Goal: Task Accomplishment & Management: Manage account settings

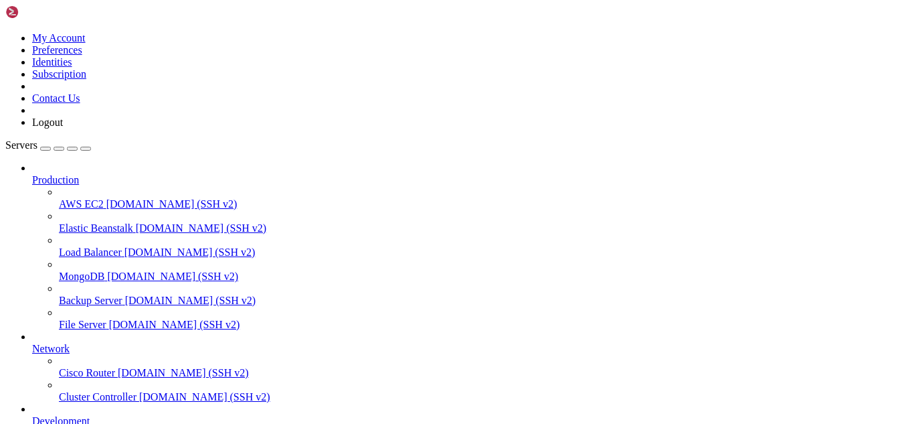
scroll to position [2117, 0]
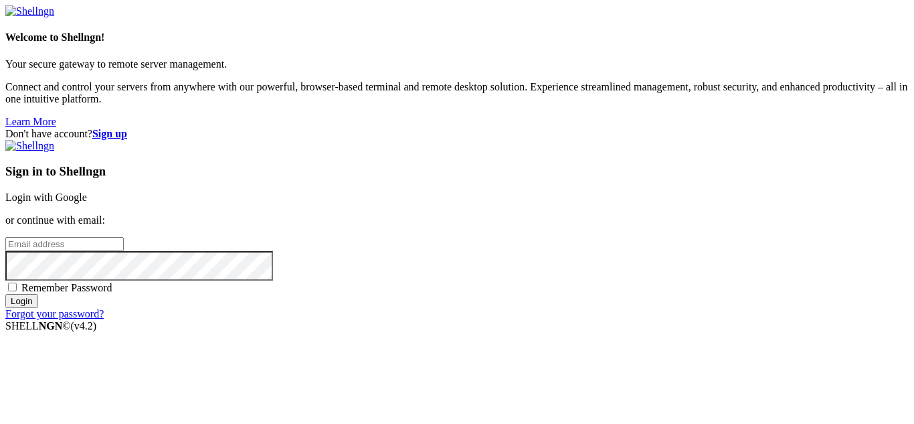
click at [87, 191] on link "Login with Google" at bounding box center [46, 196] width 82 height 11
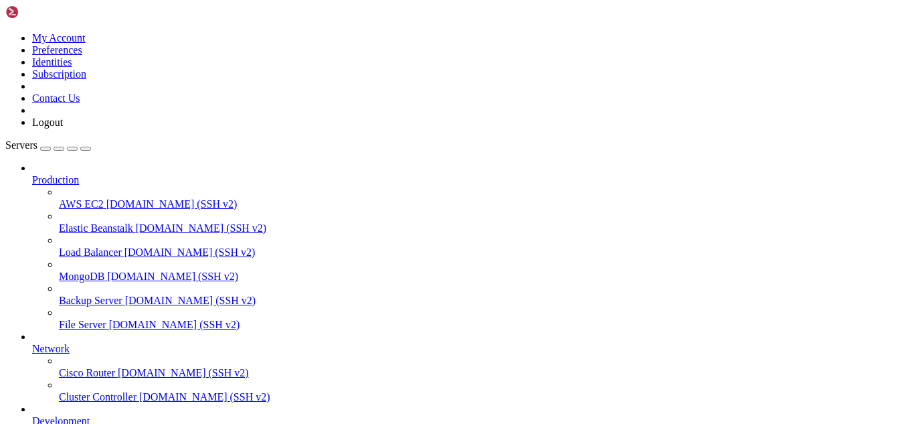
scroll to position [2151, 0]
drag, startPoint x: 168, startPoint y: 1125, endPoint x: 151, endPoint y: 1120, distance: 18.2
drag, startPoint x: 729, startPoint y: 1113, endPoint x: 10, endPoint y: 928, distance: 742.3
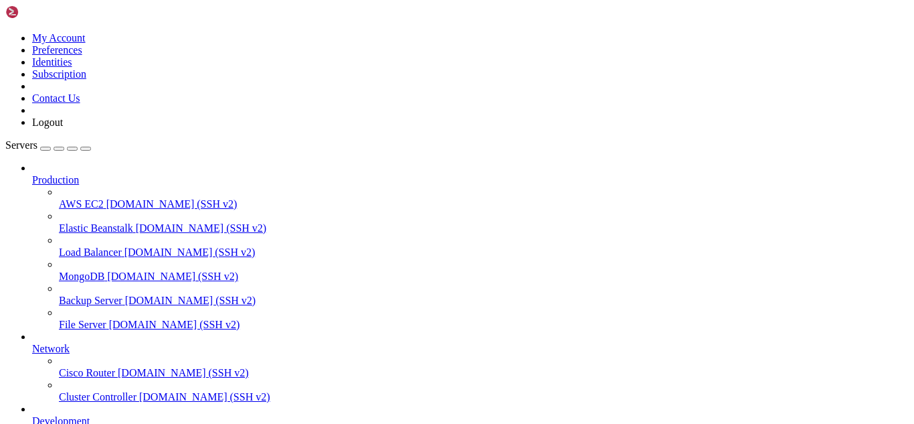
copy div "[DATE] 10:49:32 hosting postfix/pickup[662023]: F255F2304FECA: uid=0 from=<root…"
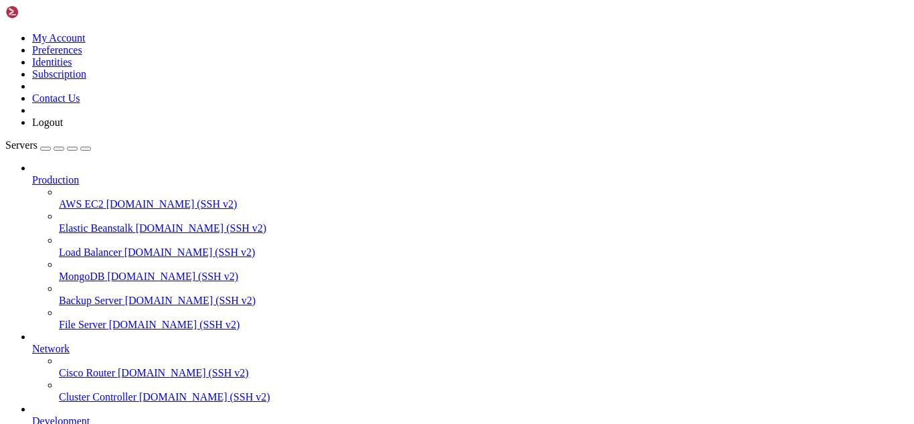
scroll to position [187, 0]
drag, startPoint x: 183, startPoint y: 1118, endPoint x: 153, endPoint y: 1119, distance: 30.2
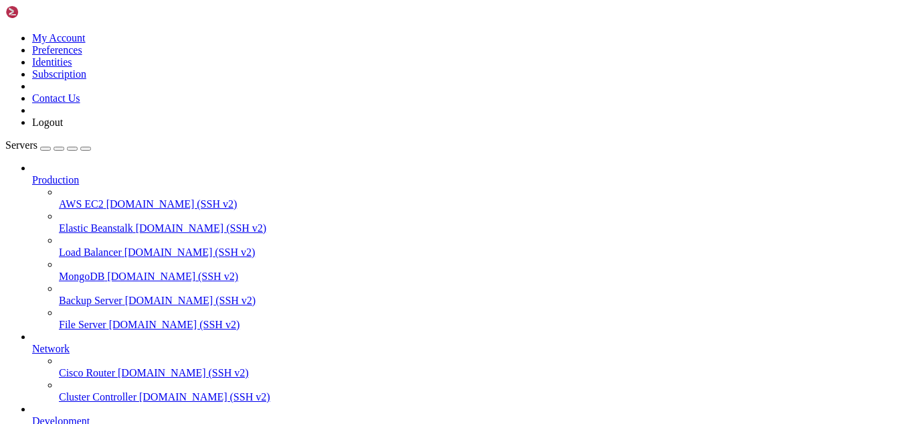
drag, startPoint x: 232, startPoint y: 1112, endPoint x: 11, endPoint y: 1102, distance: 221.1
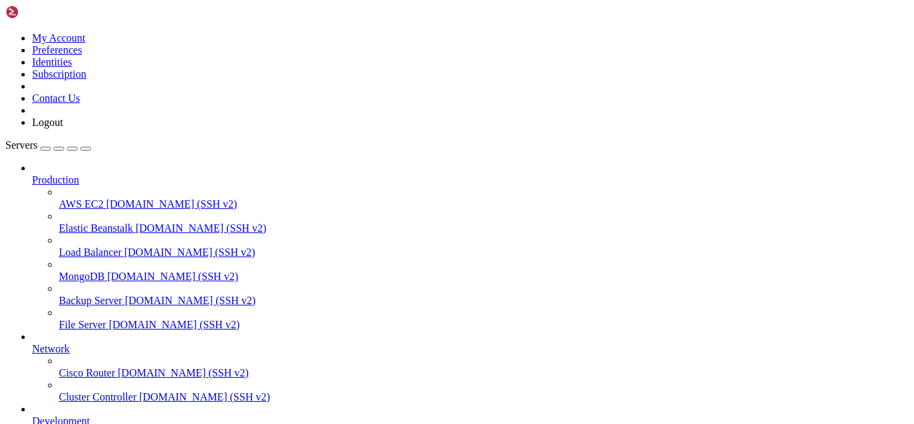
drag, startPoint x: 392, startPoint y: 1113, endPoint x: 324, endPoint y: 1081, distance: 74.9
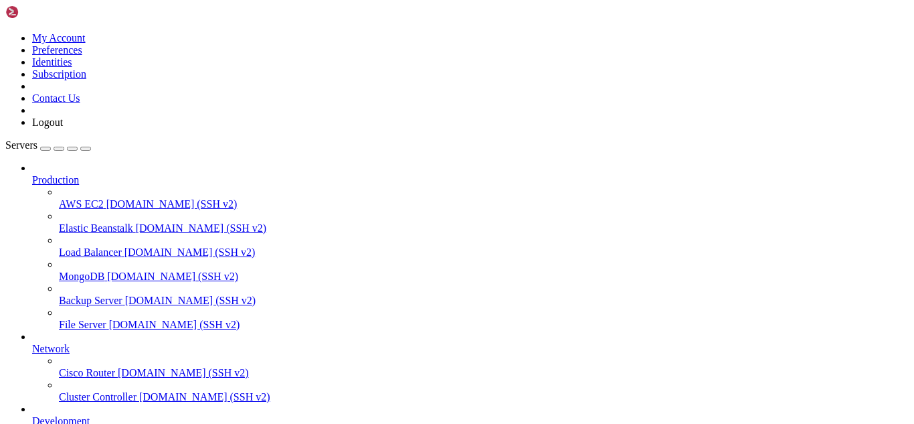
type input "/etc"
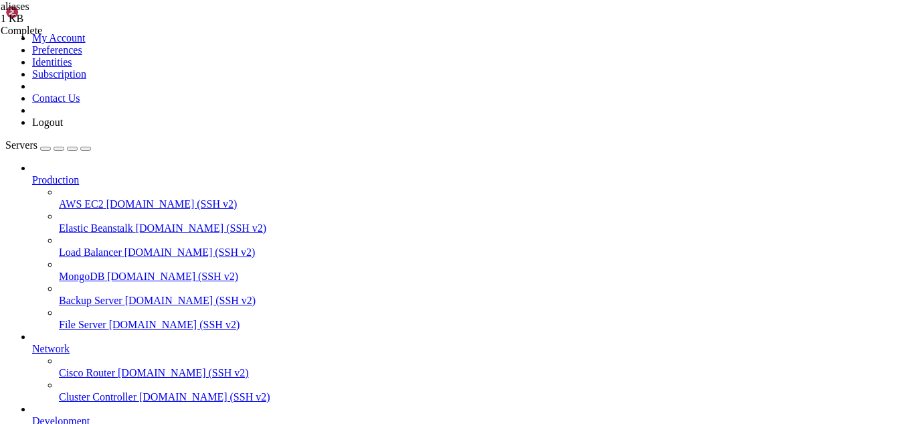
type textarea "#root: [PERSON_NAME]"
paste textarea "root: [EMAIL_ADDRESS][DOMAIN_NAME]"
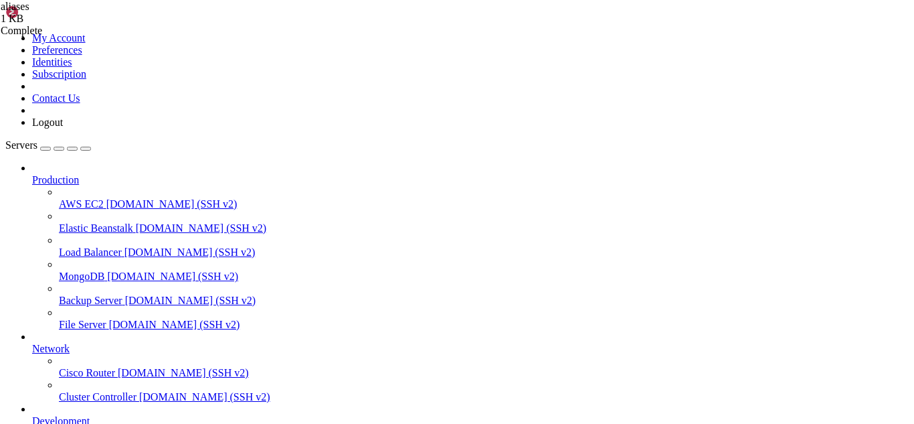
scroll to position [452, 0]
type textarea "root: [EMAIL_ADDRESS][DOMAIN_NAME]"
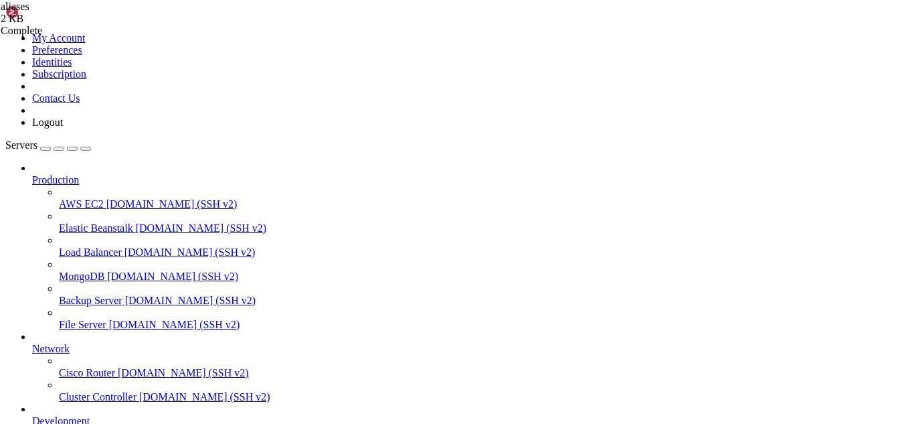
drag, startPoint x: 385, startPoint y: 1150, endPoint x: 340, endPoint y: 1139, distance: 46.1
drag, startPoint x: 370, startPoint y: 1147, endPoint x: 322, endPoint y: 1144, distance: 48.3
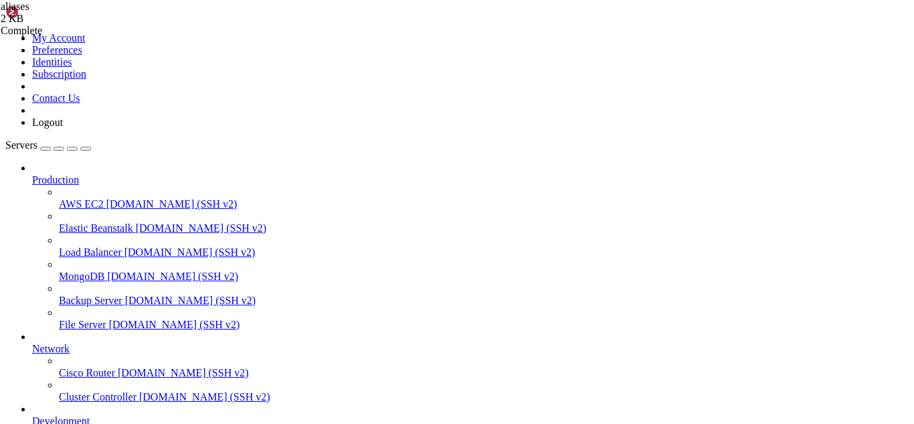
scroll to position [376, 0]
drag, startPoint x: 135, startPoint y: 1139, endPoint x: 10, endPoint y: 890, distance: 278.7
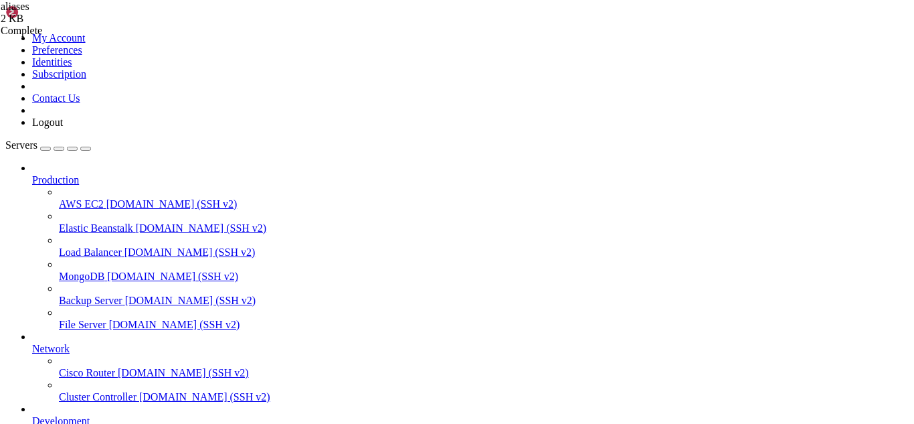
scroll to position [4176, 0]
drag, startPoint x: 219, startPoint y: 270, endPoint x: 296, endPoint y: 319, distance: 91.5
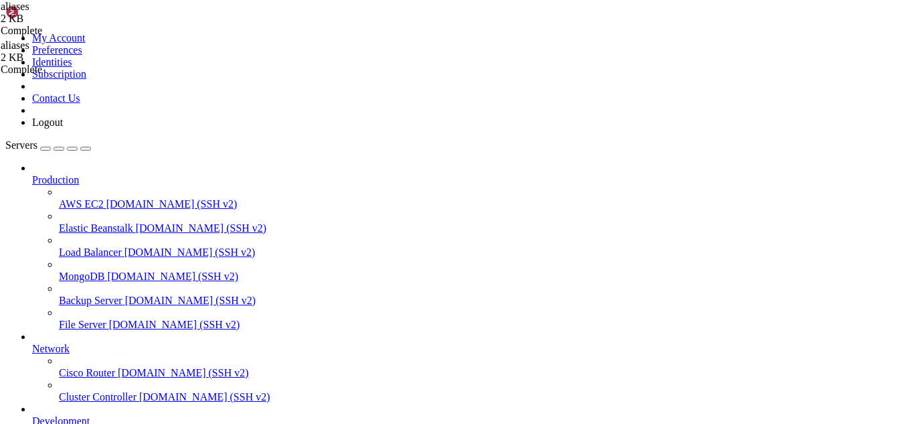
scroll to position [452, 0]
type textarea "root:"
type textarea "r"
type textarea "root: /dev/null"
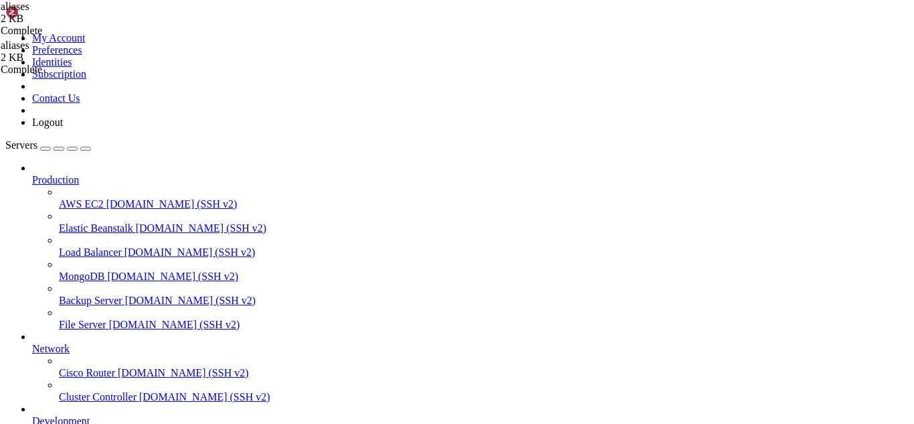
drag, startPoint x: 405, startPoint y: 1137, endPoint x: 10, endPoint y: 866, distance: 478.7
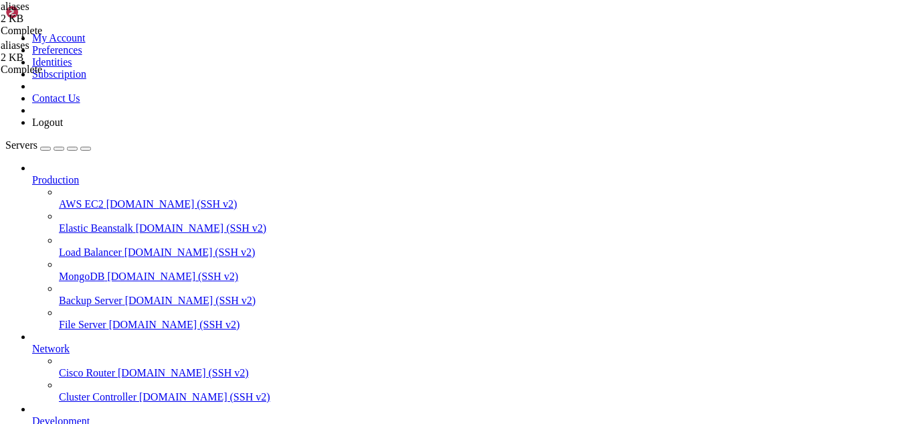
drag, startPoint x: 336, startPoint y: 1161, endPoint x: 299, endPoint y: 1148, distance: 39.2
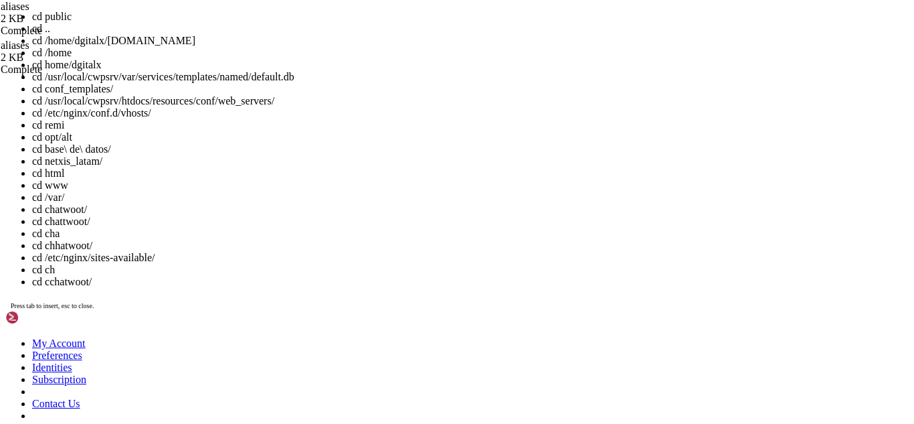
scroll to position [6589, 0]
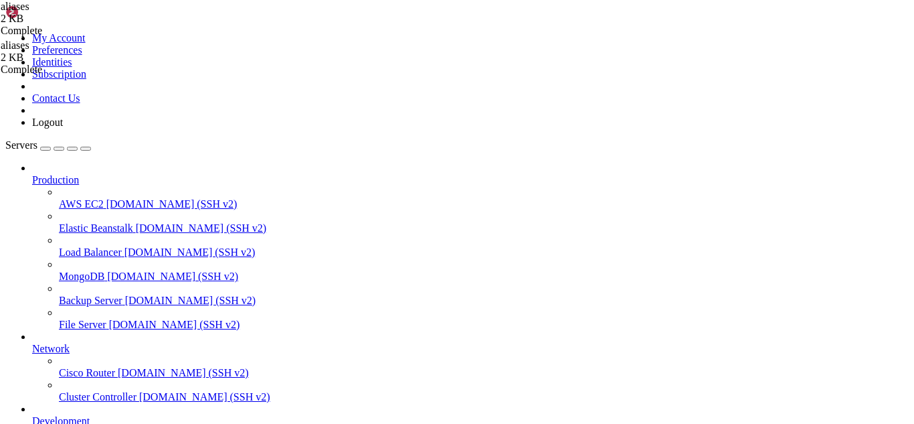
drag, startPoint x: 405, startPoint y: 1156, endPoint x: 317, endPoint y: 1154, distance: 88.4
drag, startPoint x: 329, startPoint y: 1154, endPoint x: 300, endPoint y: 1146, distance: 29.9
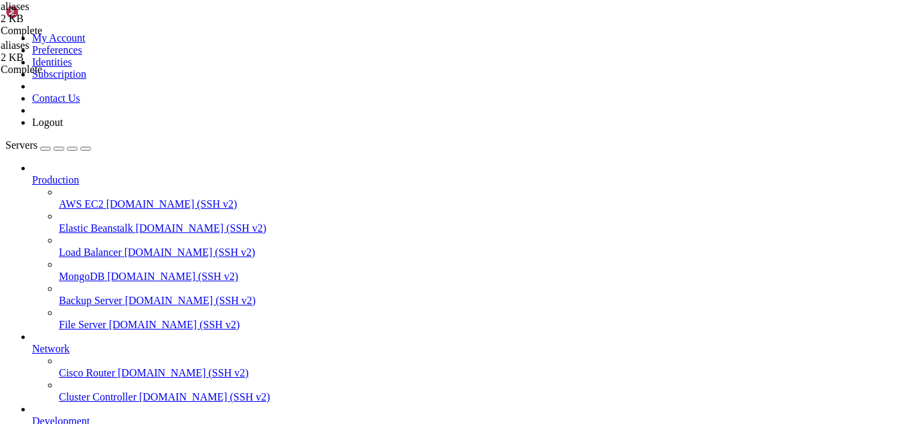
drag, startPoint x: 210, startPoint y: 1102, endPoint x: 11, endPoint y: 1094, distance: 199.7
drag, startPoint x: 351, startPoint y: 1147, endPoint x: 301, endPoint y: 1136, distance: 51.5
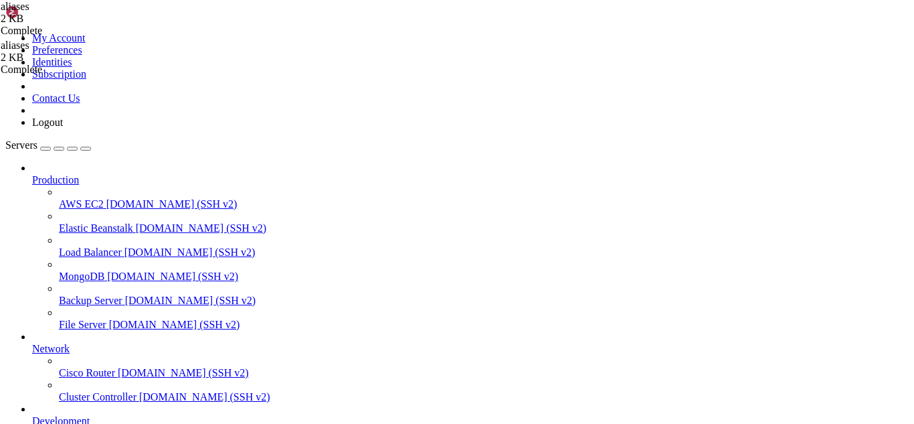
scroll to position [6737, 0]
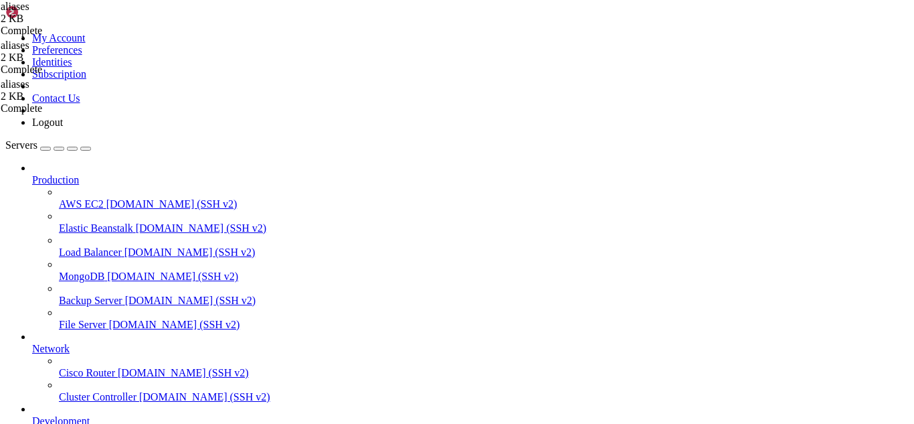
scroll to position [452, 0]
type textarea "root:"
type textarea "r"
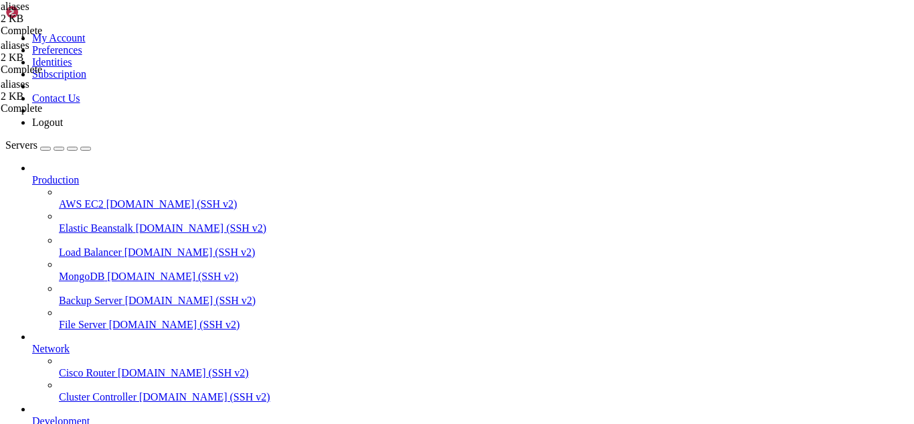
type textarea "root: [EMAIL_ADDRESS][DOMAIN_NAME]"
drag, startPoint x: 393, startPoint y: 1131, endPoint x: 346, endPoint y: 1141, distance: 47.9
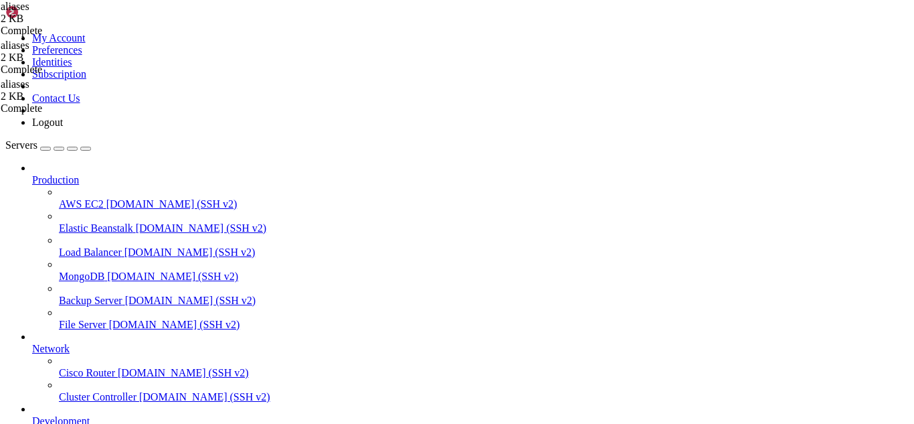
drag, startPoint x: 336, startPoint y: 1142, endPoint x: 297, endPoint y: 1145, distance: 39.6
drag, startPoint x: 162, startPoint y: 1137, endPoint x: 11, endPoint y: 1123, distance: 152.0
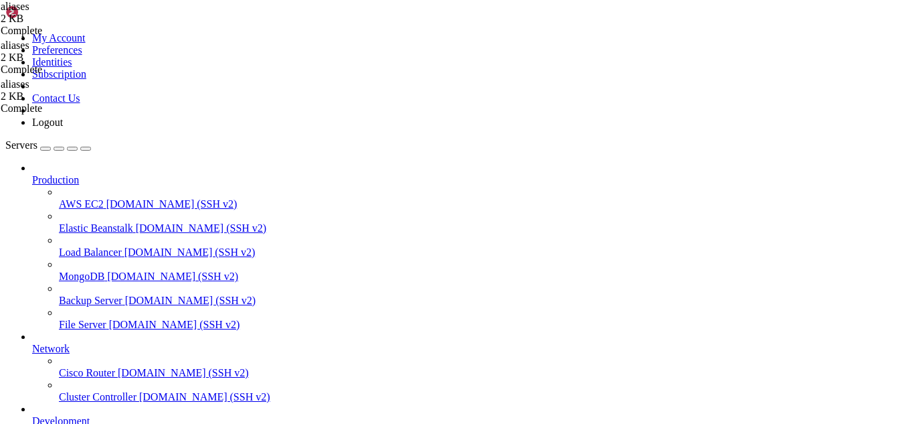
drag, startPoint x: 358, startPoint y: 1157, endPoint x: 312, endPoint y: 1150, distance: 46.7
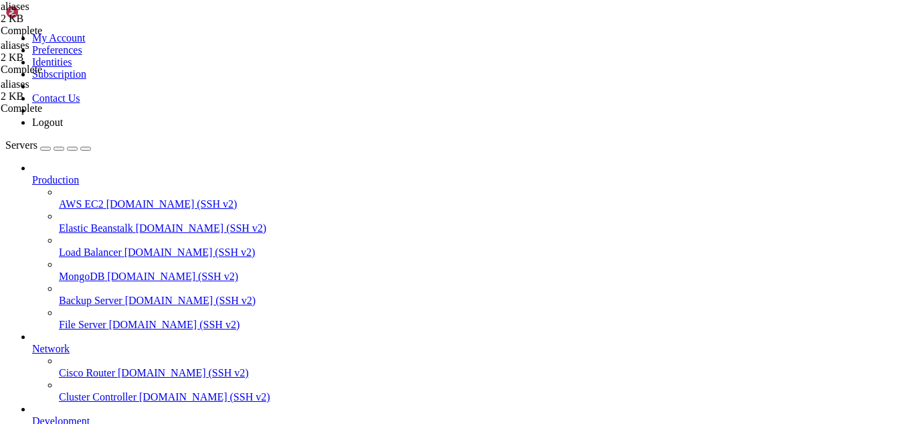
scroll to position [6873, 0]
drag, startPoint x: 104, startPoint y: 1140, endPoint x: 12, endPoint y: 1095, distance: 102.1
drag, startPoint x: 353, startPoint y: 1145, endPoint x: 306, endPoint y: 1145, distance: 46.9
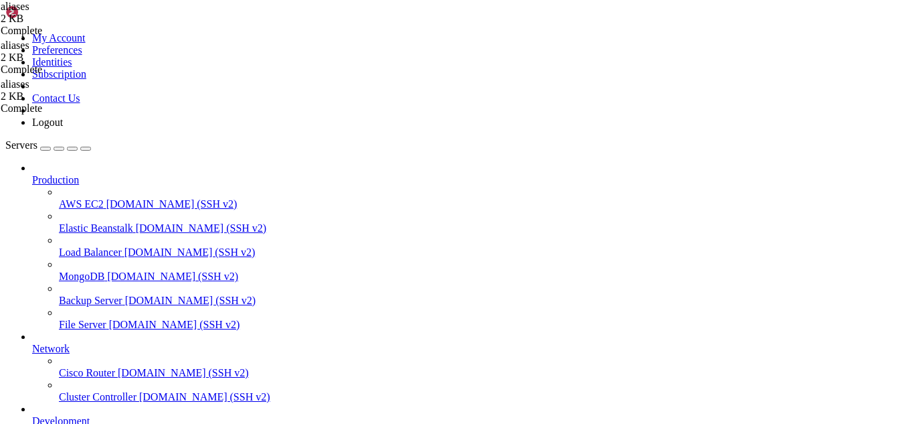
drag, startPoint x: 59, startPoint y: 1137, endPoint x: 11, endPoint y: 1128, distance: 48.4
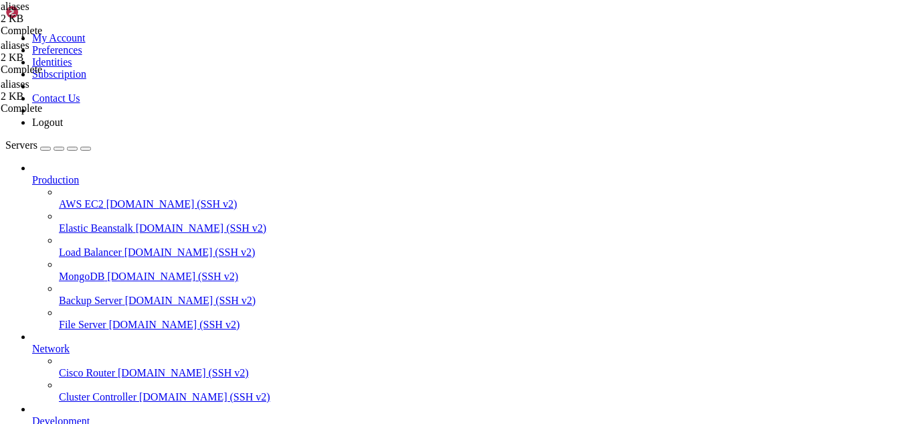
drag, startPoint x: 310, startPoint y: 394, endPoint x: 201, endPoint y: 398, distance: 109.2
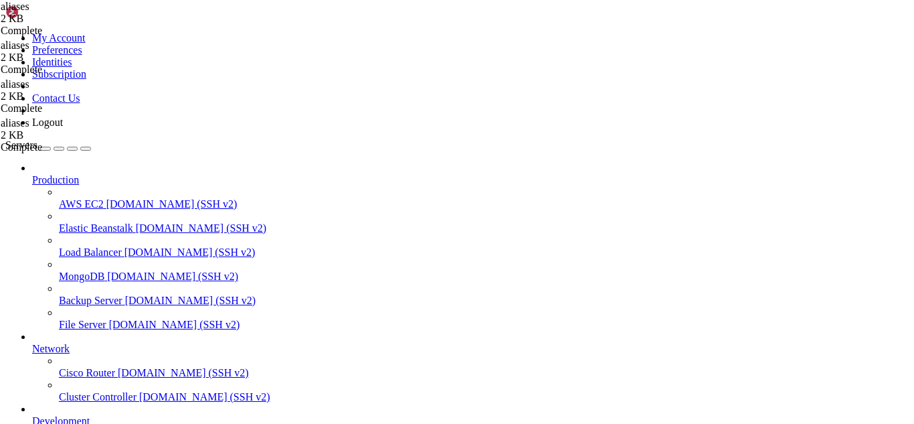
type textarea "root: [EMAIL_ADDRESS][DOMAIN_NAME]"
type textarea "root: /dev/null"
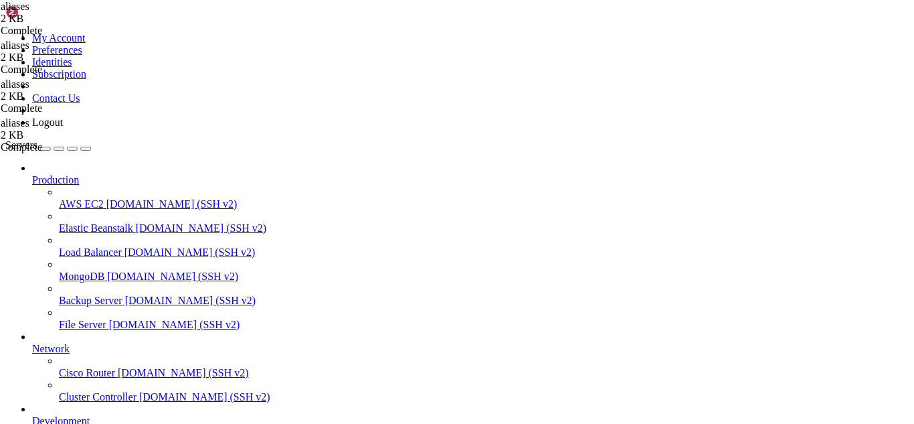
drag, startPoint x: 326, startPoint y: 1127, endPoint x: 297, endPoint y: 1141, distance: 32.0
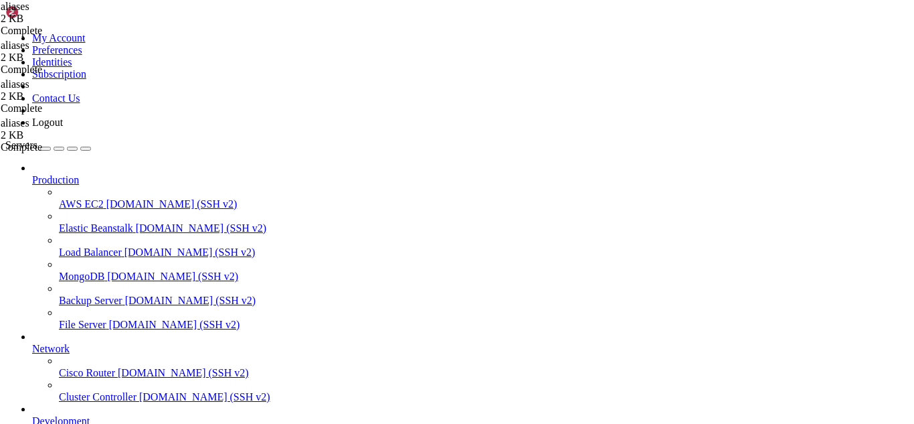
drag, startPoint x: 402, startPoint y: 1137, endPoint x: 19, endPoint y: 869, distance: 467.6
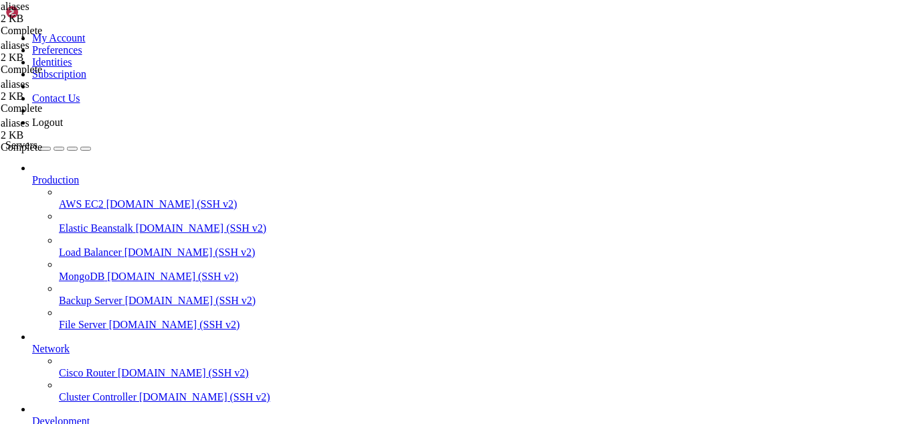
drag, startPoint x: 407, startPoint y: 1135, endPoint x: 9, endPoint y: 856, distance: 486.4
drag, startPoint x: 12, startPoint y: 852, endPoint x: 418, endPoint y: 1137, distance: 496.0
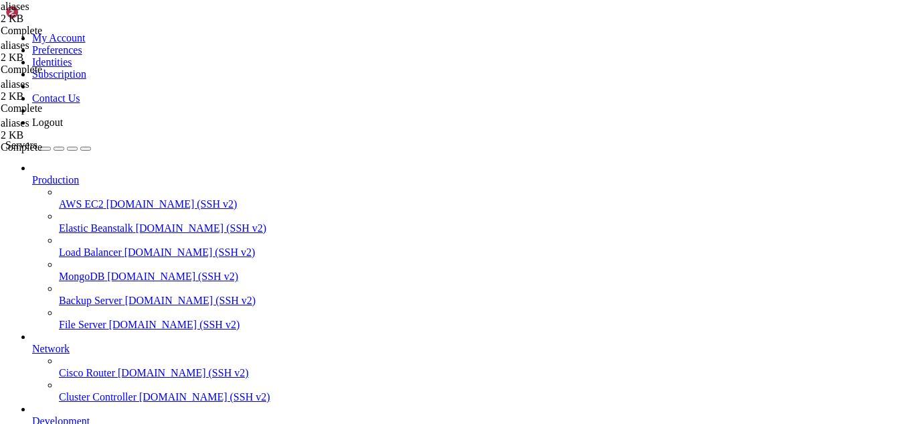
scroll to position [8307, 0]
drag, startPoint x: 407, startPoint y: 1137, endPoint x: 11, endPoint y: 1002, distance: 418.1
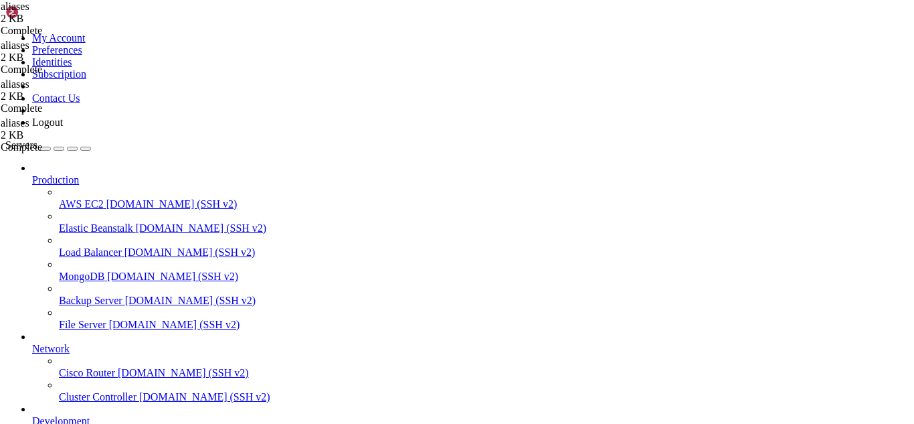
scroll to position [8535, 0]
drag, startPoint x: 345, startPoint y: 1139, endPoint x: 306, endPoint y: 1144, distance: 39.8
